Goal: Information Seeking & Learning: Learn about a topic

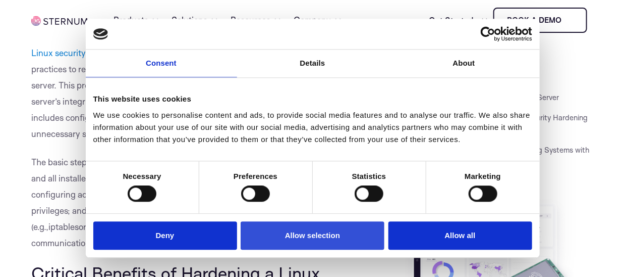
click at [284, 236] on button "Allow selection" at bounding box center [313, 235] width 144 height 29
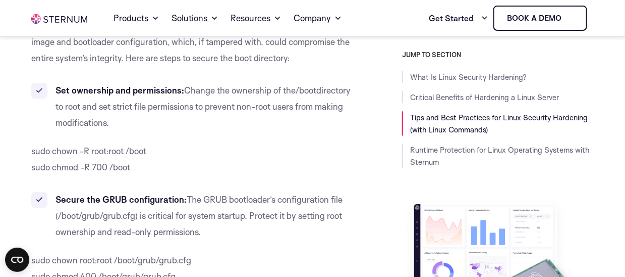
scroll to position [9132, 0]
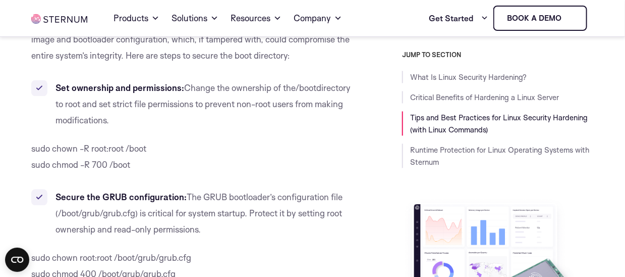
click at [168, 189] on li "Secure the GRUB configuration: The GRUB bootloader’s configuration file ( /boot…" at bounding box center [192, 213] width 322 height 48
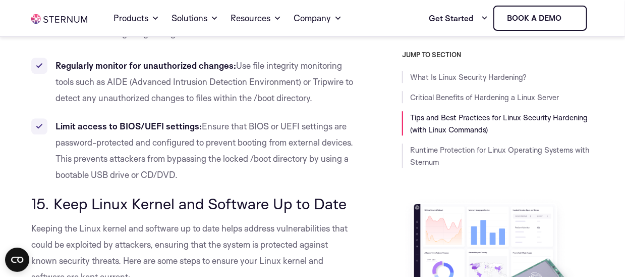
scroll to position [9383, 0]
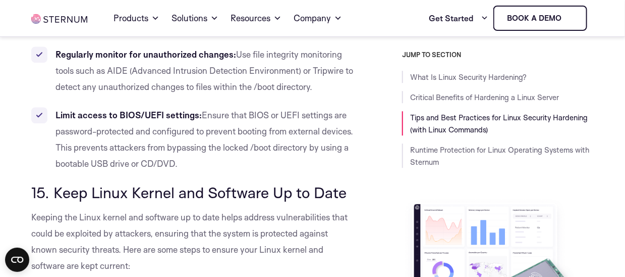
click at [226, 183] on span "15. Keep Linux Kernel and Software Up to Date" at bounding box center [188, 192] width 315 height 19
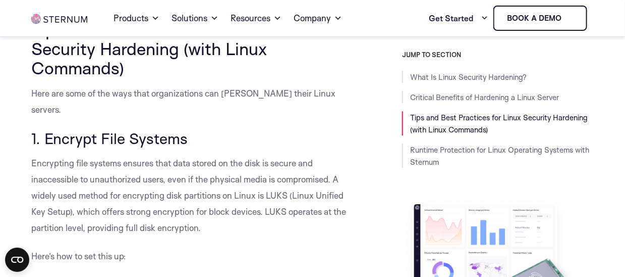
scroll to position [908, 0]
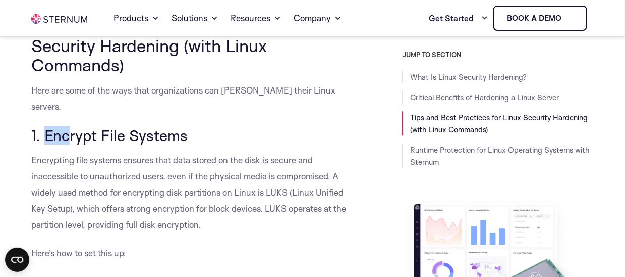
drag, startPoint x: 45, startPoint y: 104, endPoint x: 83, endPoint y: 103, distance: 37.3
click at [75, 126] on span "1. Encrypt File Systems" at bounding box center [109, 135] width 156 height 19
click at [90, 126] on span "1. Encrypt File Systems" at bounding box center [109, 135] width 156 height 19
drag, startPoint x: 90, startPoint y: 105, endPoint x: 104, endPoint y: 109, distance: 14.2
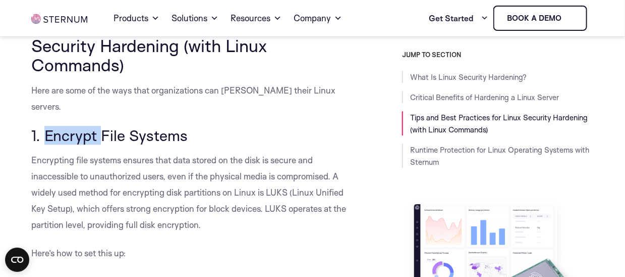
click at [99, 126] on span "1. Encrypt File Systems" at bounding box center [109, 135] width 156 height 19
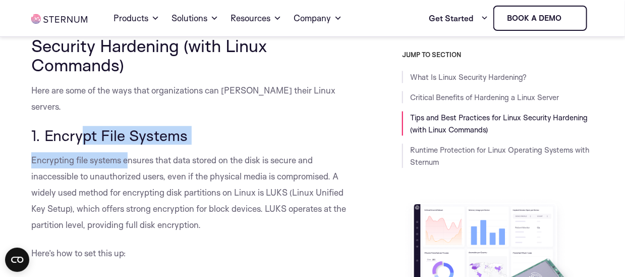
drag, startPoint x: 133, startPoint y: 118, endPoint x: 70, endPoint y: 104, distance: 64.4
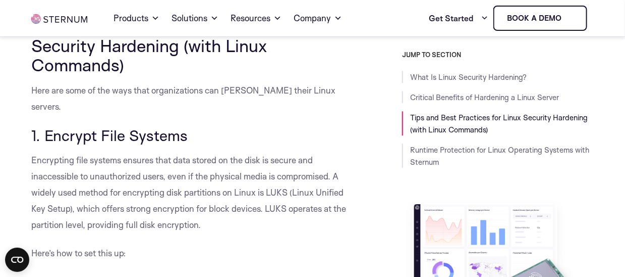
drag, startPoint x: 46, startPoint y: 101, endPoint x: 188, endPoint y: 100, distance: 141.8
click at [188, 126] on span "1. Encrypt File Systems" at bounding box center [109, 135] width 156 height 19
copy span "Encrypt File Systems"
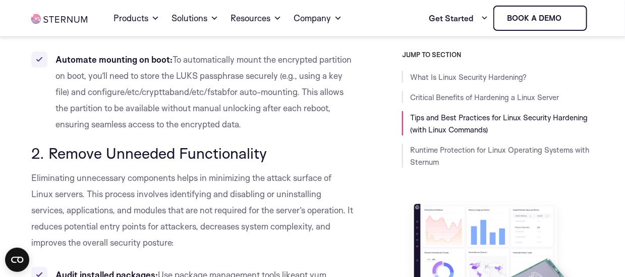
scroll to position [1509, 0]
drag, startPoint x: 277, startPoint y: 124, endPoint x: 231, endPoint y: 136, distance: 47.5
drag, startPoint x: 52, startPoint y: 113, endPoint x: 284, endPoint y: 126, distance: 232.5
click at [284, 144] on h3 "2. Remove Unneeded Functionality" at bounding box center [192, 152] width 322 height 17
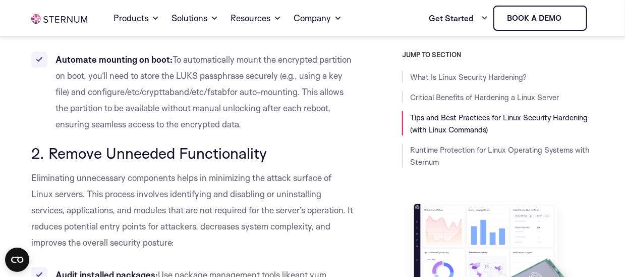
copy span "Remove Unneeded Functionality"
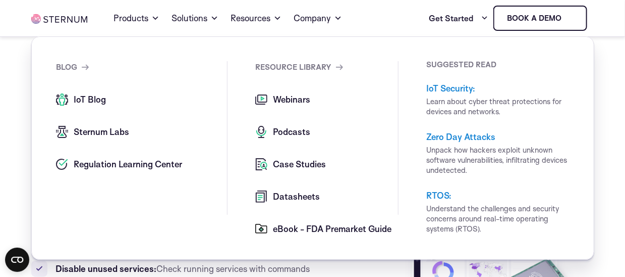
scroll to position [1593, 0]
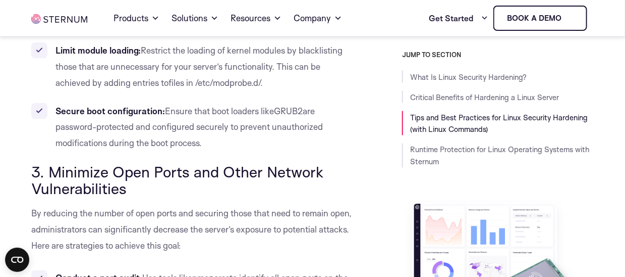
scroll to position [1964, 0]
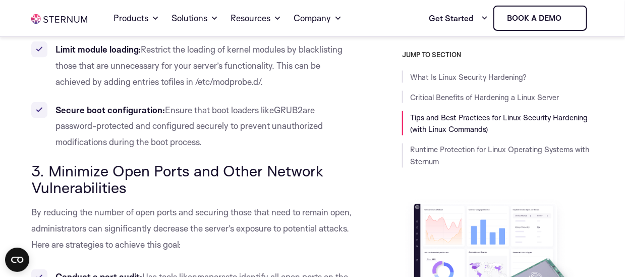
drag, startPoint x: 131, startPoint y: 151, endPoint x: 49, endPoint y: 141, distance: 81.9
click at [49, 163] on h3 "3. Minimize Open Ports and Other Network Vulnerabilities" at bounding box center [192, 180] width 322 height 34
copy span "Minimize Open Ports and Other Network Vulnerabilities"
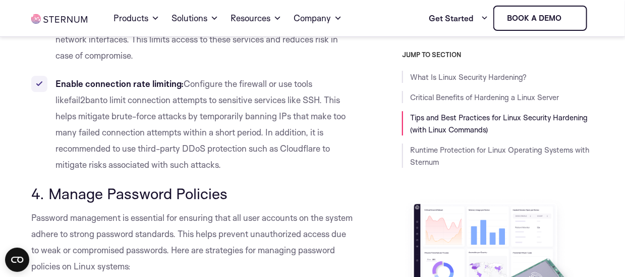
scroll to position [2667, 0]
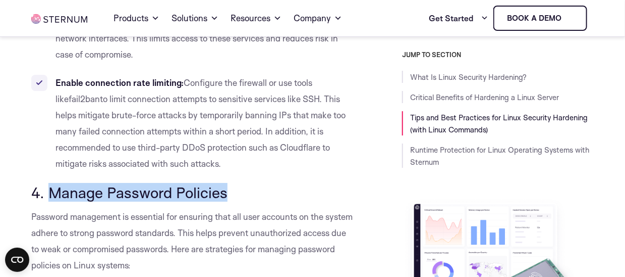
drag, startPoint x: 50, startPoint y: 156, endPoint x: 222, endPoint y: 140, distance: 171.9
copy span "Manage Password Policies"
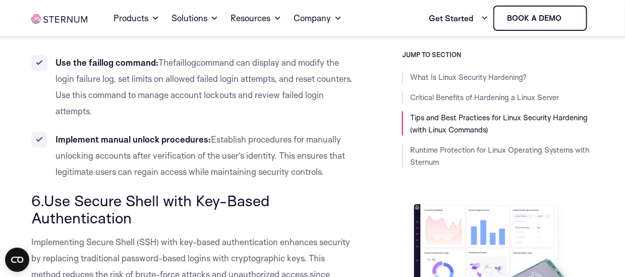
scroll to position [3743, 0]
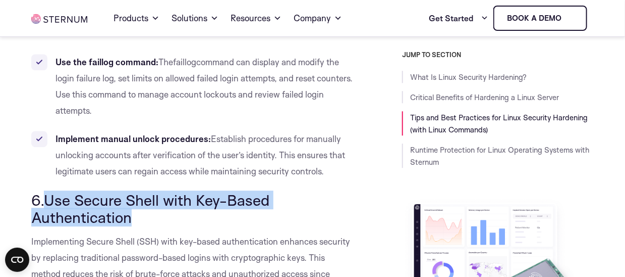
drag, startPoint x: 132, startPoint y: 154, endPoint x: 45, endPoint y: 139, distance: 88.1
click at [45, 190] on span "6.Use Secure Shell with Key-Based Authentication" at bounding box center [150, 208] width 238 height 36
copy span "Use Secure Shell with Key-Based Authentication"
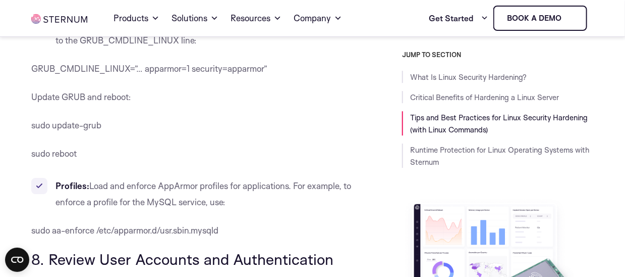
scroll to position [5271, 0]
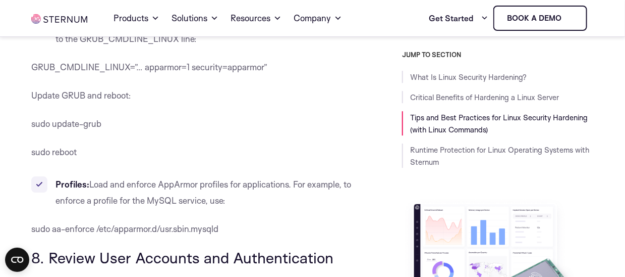
drag, startPoint x: 51, startPoint y: 174, endPoint x: 356, endPoint y: 169, distance: 304.9
copy span "Review User Accounts and Authentication"
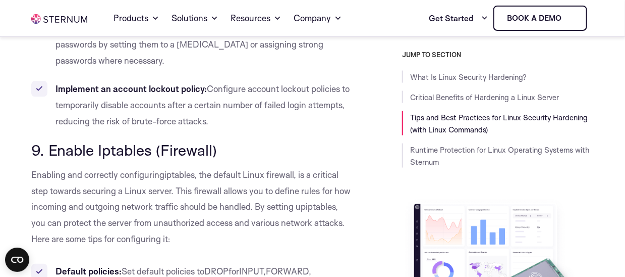
scroll to position [6066, 0]
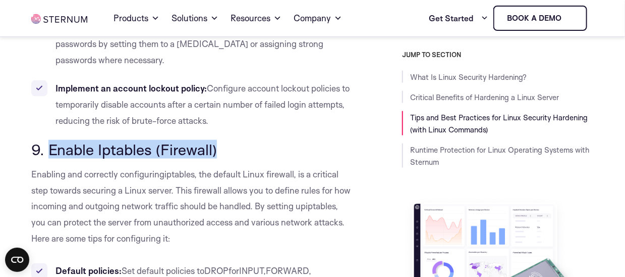
drag, startPoint x: 46, startPoint y: 68, endPoint x: 233, endPoint y: 62, distance: 186.8
click at [233, 141] on h3 "9. Enable Iptables (Firewall)" at bounding box center [192, 149] width 322 height 17
copy span "Enable Iptables (Firewall)"
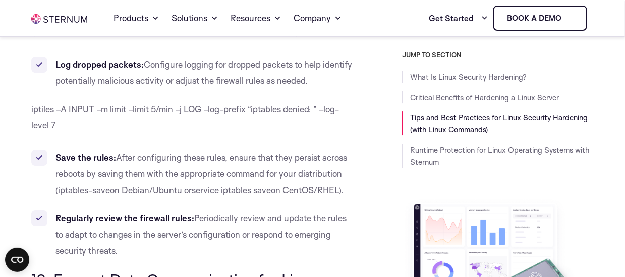
scroll to position [6726, 0]
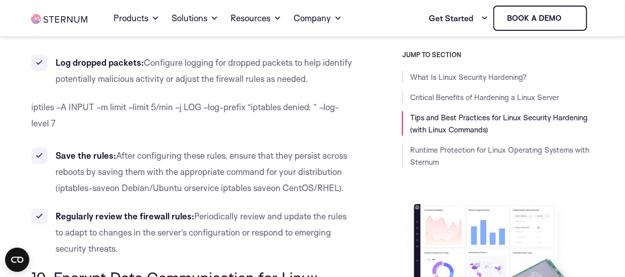
drag, startPoint x: 51, startPoint y: 197, endPoint x: 92, endPoint y: 214, distance: 44.5
copy span "Encrypt Data Communication for Linux Server"
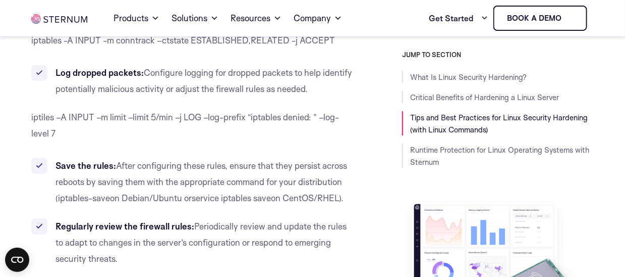
scroll to position [6717, 0]
copy span "Encrypt Data Communication for Linux Server"
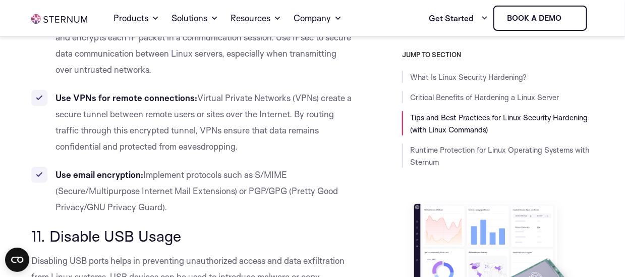
scroll to position [7201, 0]
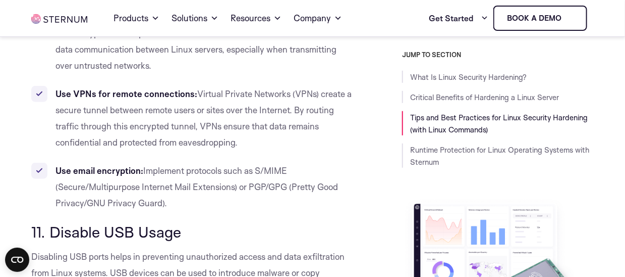
drag, startPoint x: 184, startPoint y: 145, endPoint x: 47, endPoint y: 151, distance: 136.4
click at [47, 222] on span "11. Disable USB Usage" at bounding box center [106, 231] width 150 height 19
copy span "Disable USB Usage"
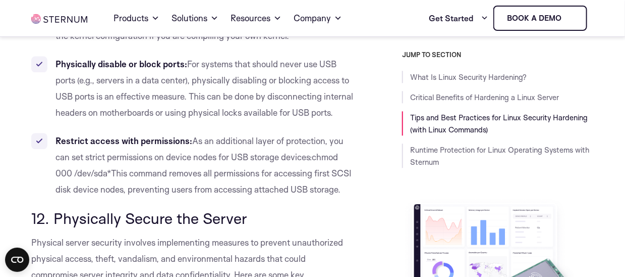
scroll to position [7826, 0]
drag, startPoint x: 55, startPoint y: 163, endPoint x: 248, endPoint y: 159, distance: 193.8
click at [248, 209] on h3 "12. Physically Secure the Server" at bounding box center [192, 217] width 322 height 17
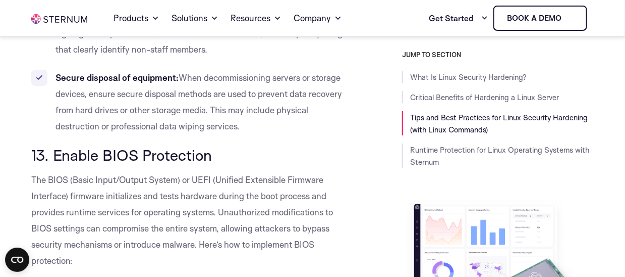
scroll to position [8445, 0]
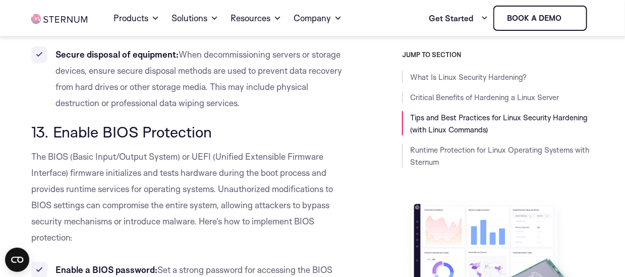
drag, startPoint x: 51, startPoint y: 76, endPoint x: 243, endPoint y: 69, distance: 192.4
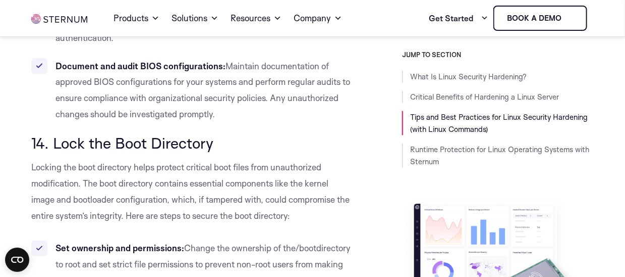
scroll to position [8968, 0]
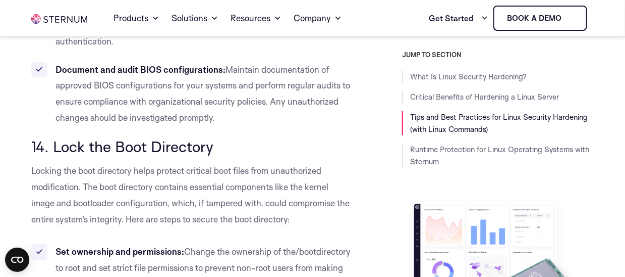
drag, startPoint x: 55, startPoint y: 96, endPoint x: 236, endPoint y: 87, distance: 180.9
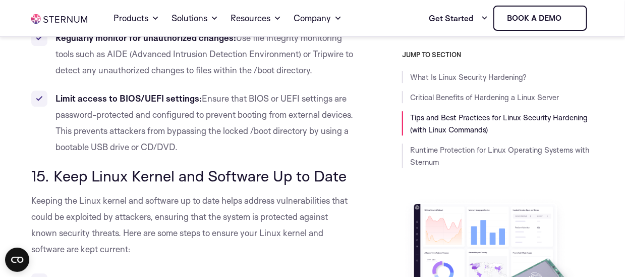
scroll to position [9403, 0]
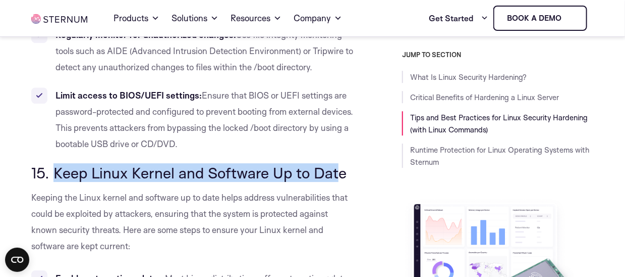
drag, startPoint x: 53, startPoint y: 126, endPoint x: 338, endPoint y: 113, distance: 285.4
drag, startPoint x: 346, startPoint y: 124, endPoint x: 57, endPoint y: 126, distance: 289.7
click at [57, 163] on span "15. Keep Linux Kernel and Software Up to Date" at bounding box center [188, 172] width 315 height 19
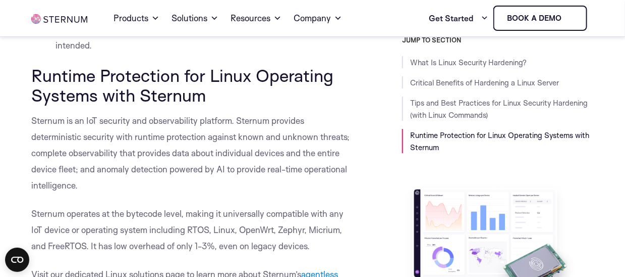
scroll to position [12425, 0]
